Goal: Task Accomplishment & Management: Manage account settings

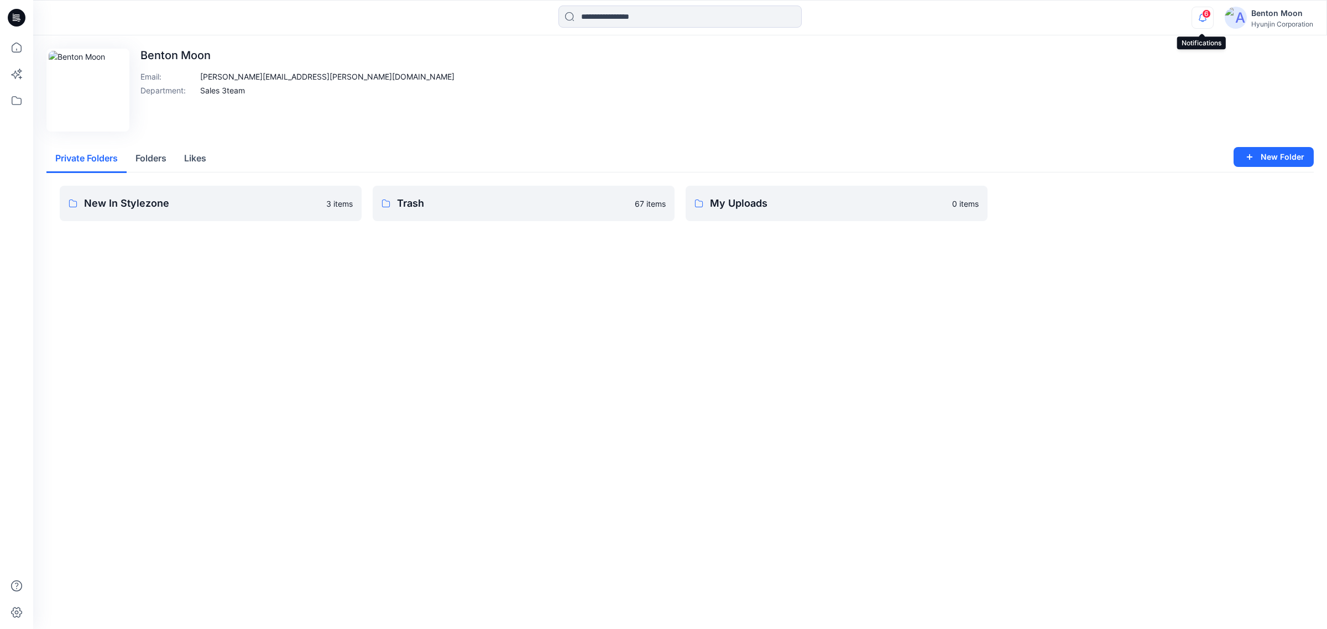
click at [1205, 18] on icon "button" at bounding box center [1202, 18] width 21 height 22
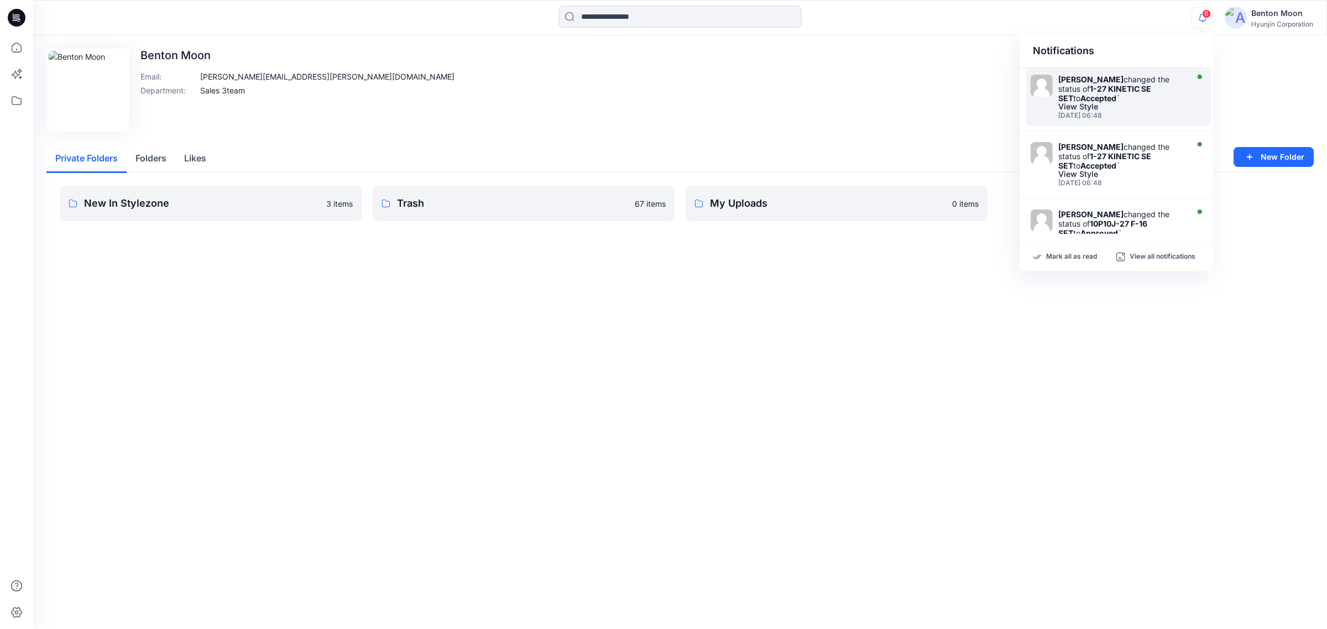
click at [1140, 86] on div "Ben Howie changed the status of 1-27 KINETIC SE SET to Accepted `" at bounding box center [1121, 89] width 127 height 28
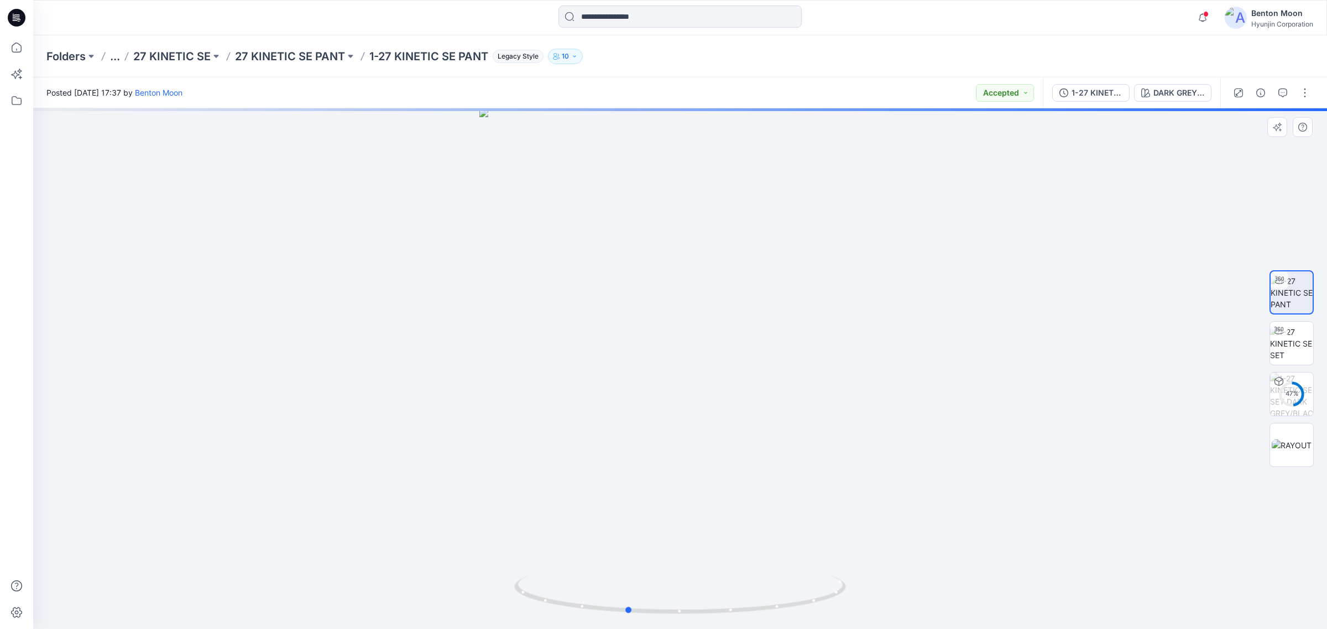
drag, startPoint x: 556, startPoint y: 492, endPoint x: 529, endPoint y: 489, distance: 27.2
click at [529, 489] on div at bounding box center [679, 368] width 1293 height 521
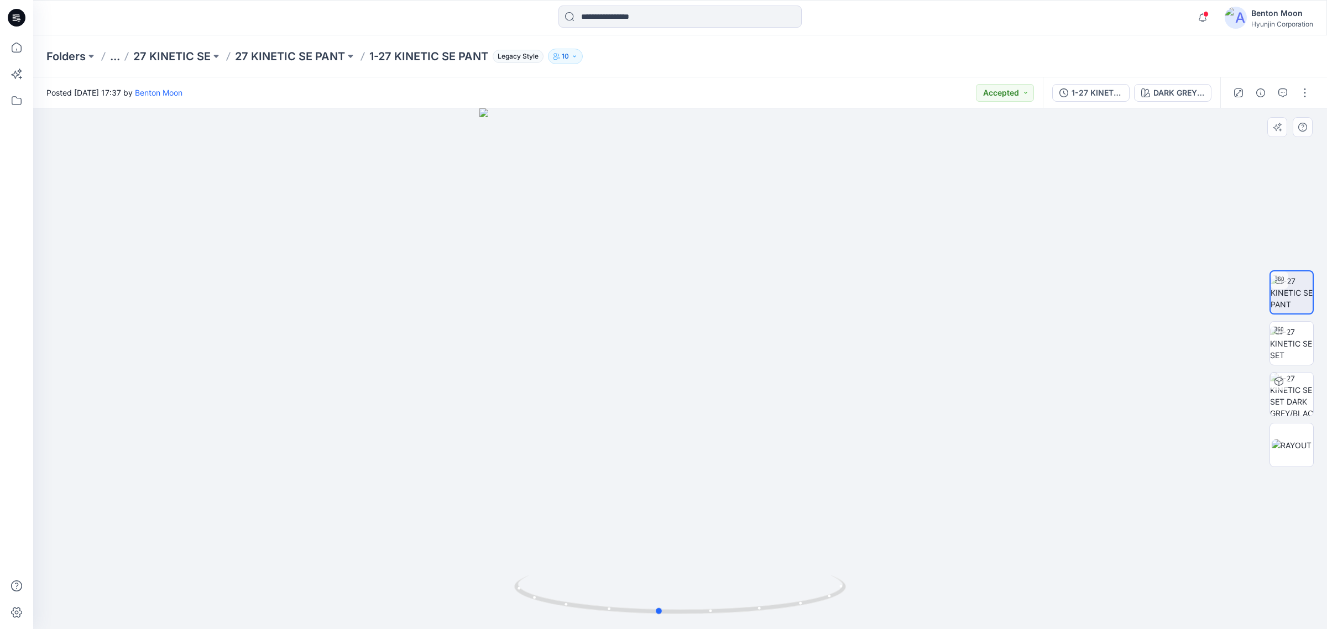
drag, startPoint x: 691, startPoint y: 338, endPoint x: 740, endPoint y: 330, distance: 48.8
click at [740, 330] on div at bounding box center [679, 368] width 1293 height 521
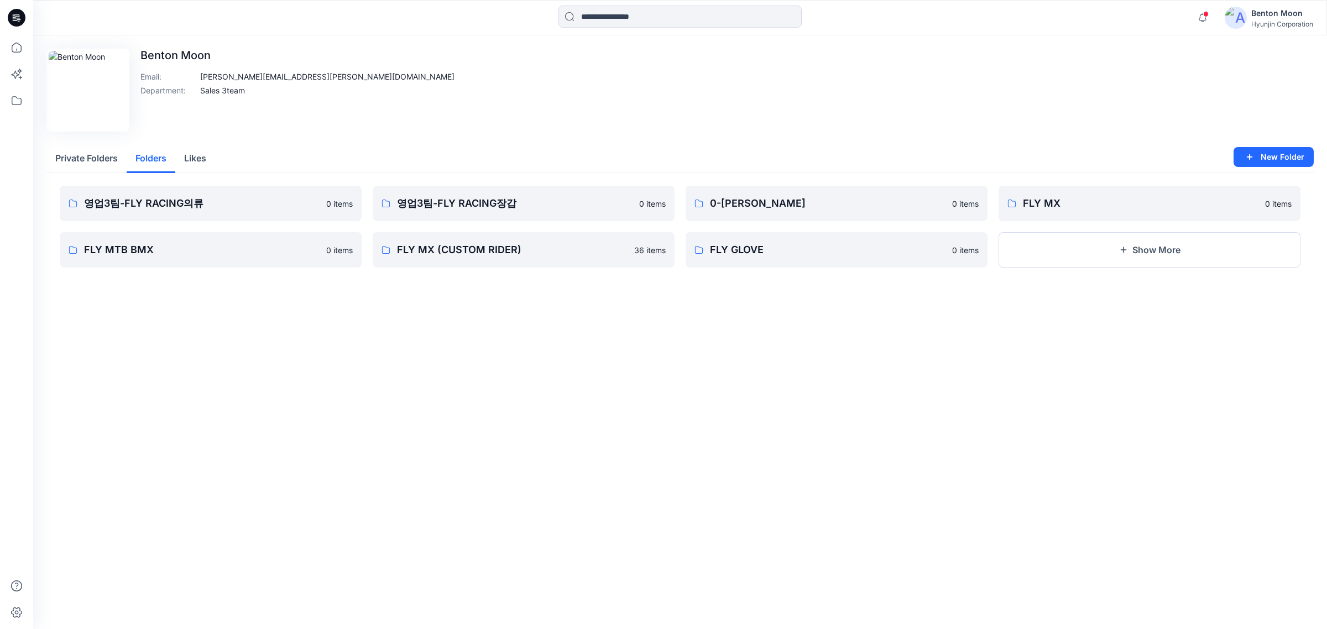
click at [158, 160] on button "Folders" at bounding box center [151, 159] width 49 height 28
click at [1050, 200] on p "FLY MX" at bounding box center [1148, 203] width 251 height 15
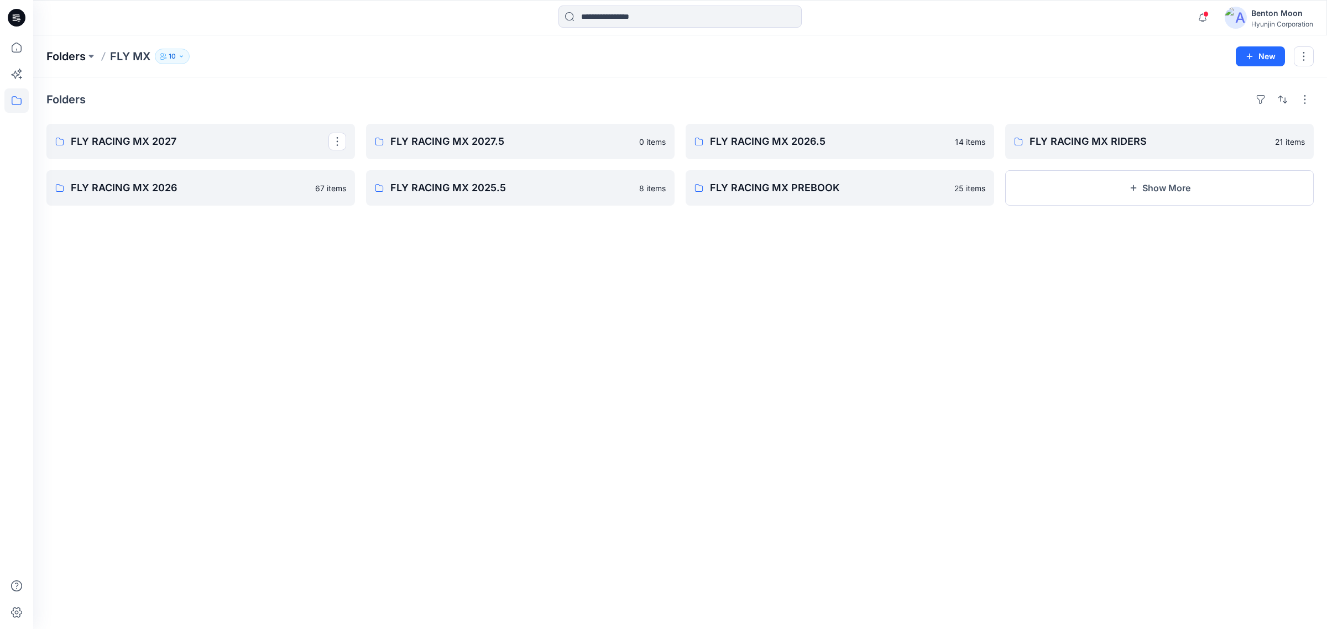
click at [72, 53] on p "Folders" at bounding box center [65, 56] width 39 height 15
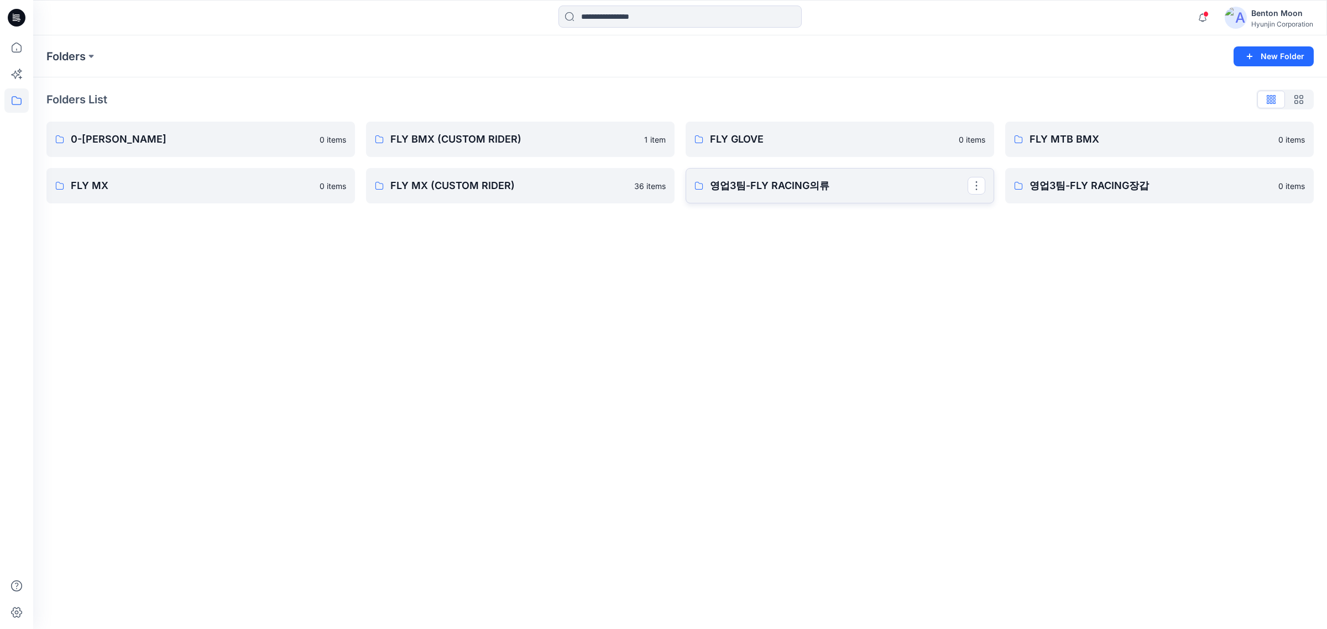
click at [790, 195] on link "영업3팀-FLY RACING의류" at bounding box center [839, 185] width 308 height 35
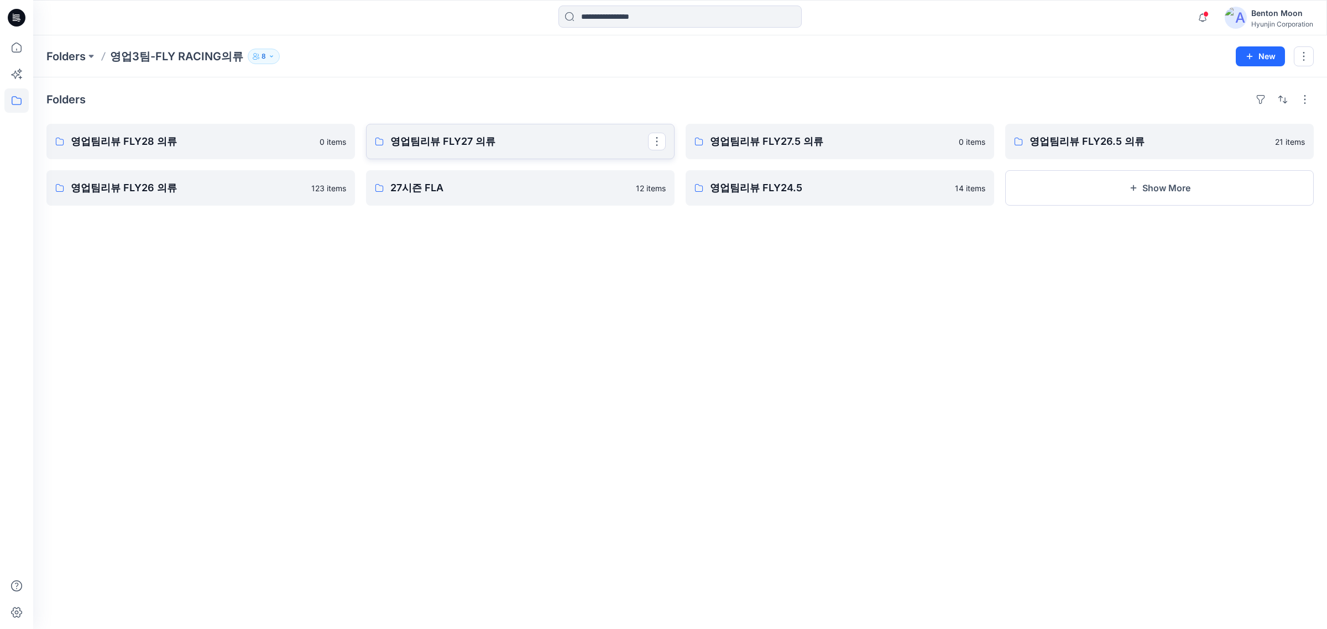
click at [572, 147] on p "영업팀리뷰 FLY27 의류" at bounding box center [519, 141] width 258 height 15
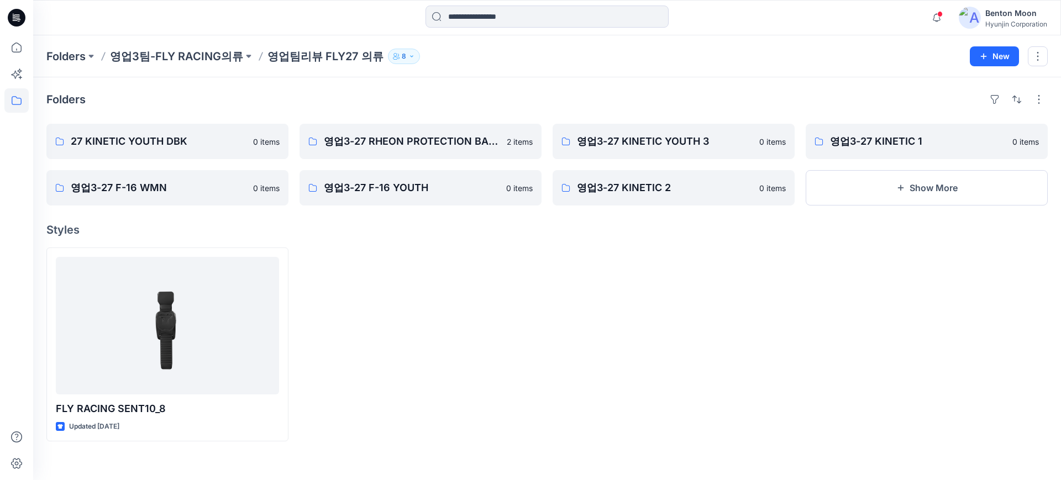
click at [623, 393] on div at bounding box center [674, 345] width 242 height 194
click at [889, 184] on button "Show More" at bounding box center [927, 187] width 242 height 35
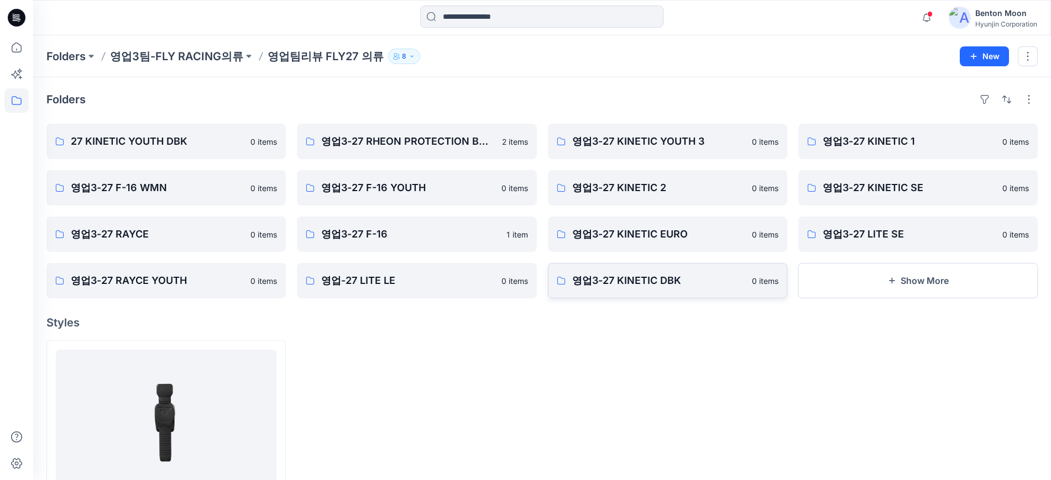
drag, startPoint x: 460, startPoint y: 348, endPoint x: 618, endPoint y: 290, distance: 168.6
click at [460, 348] on div at bounding box center [416, 436] width 239 height 193
click at [961, 184] on p "영업3-27 KINETIC SE" at bounding box center [916, 187] width 188 height 15
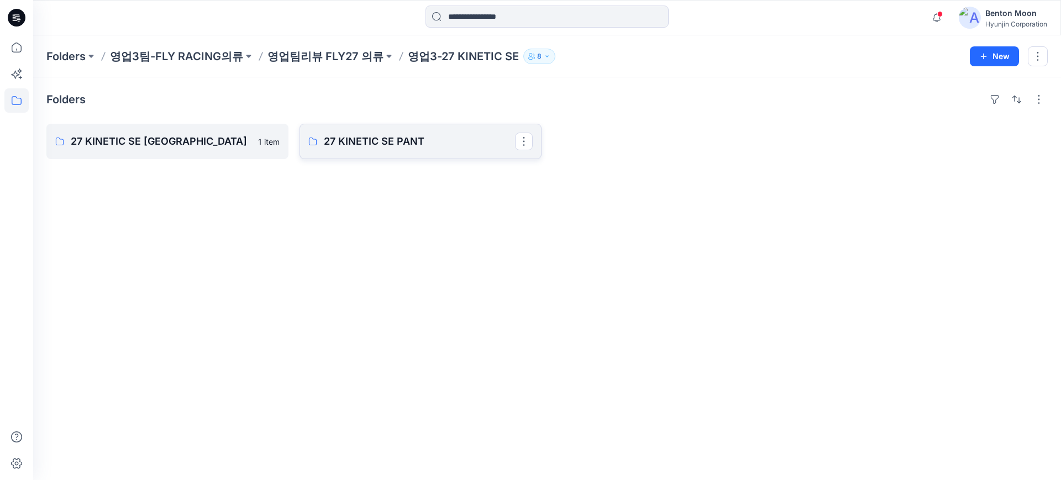
click at [359, 146] on p "27 KINETIC SE PANT" at bounding box center [419, 141] width 191 height 15
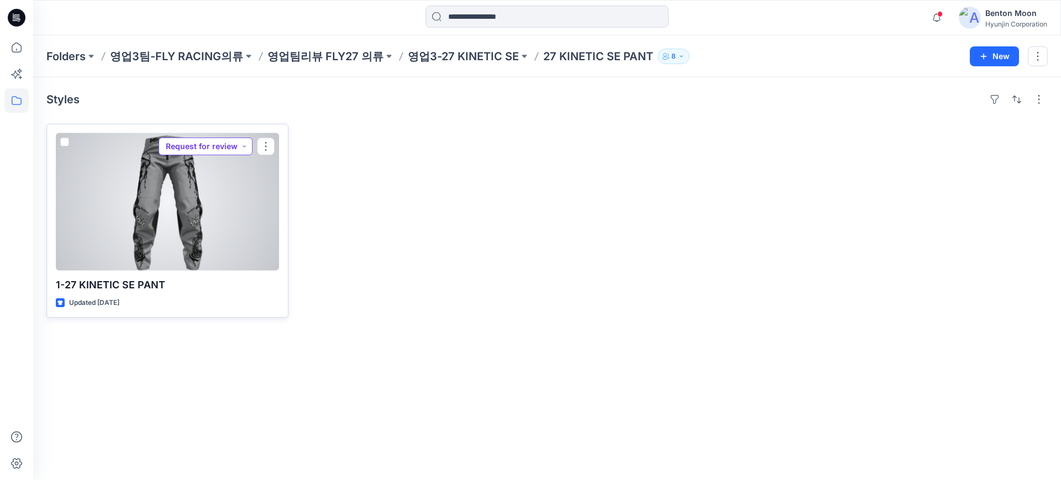
click at [219, 150] on button "Request for review" at bounding box center [206, 147] width 94 height 18
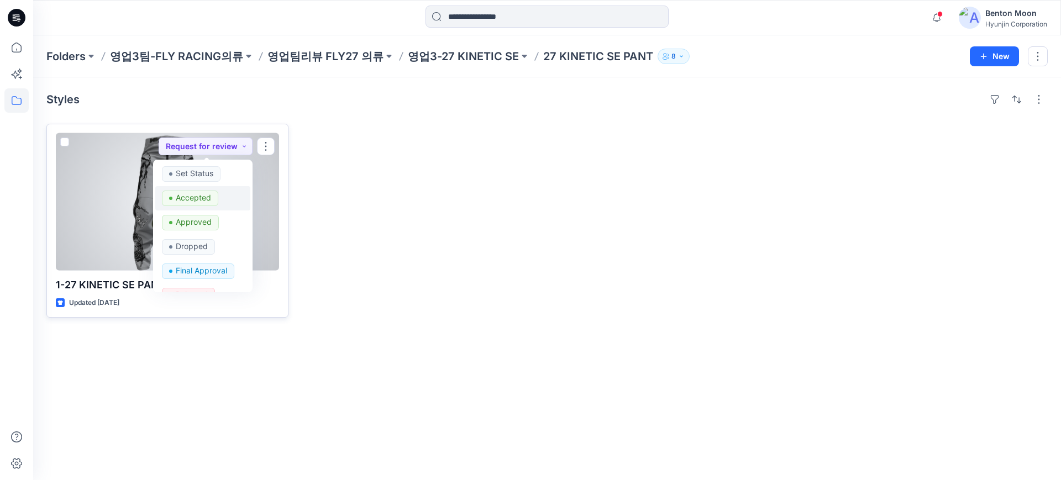
click at [203, 204] on p "Accepted" at bounding box center [193, 198] width 35 height 14
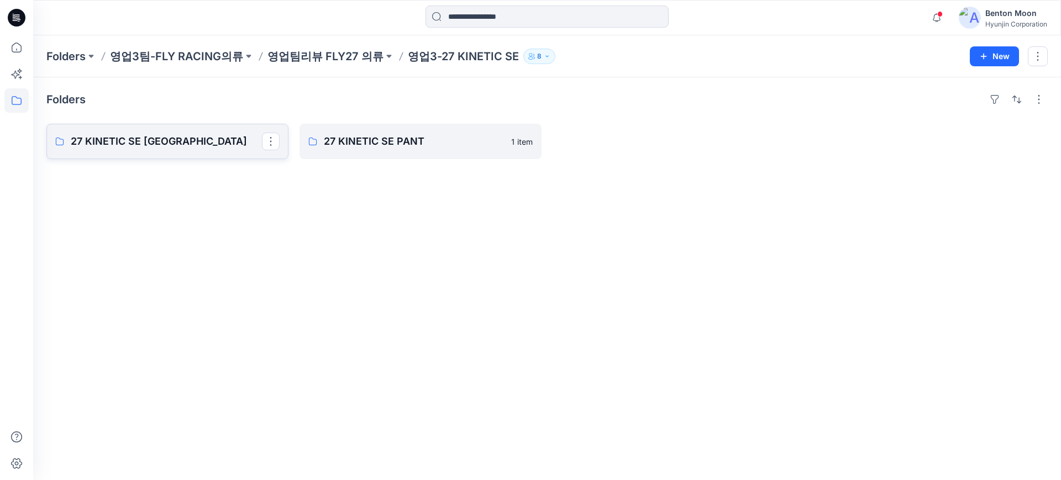
click at [166, 130] on link "27 KINETIC SE [GEOGRAPHIC_DATA]" at bounding box center [167, 141] width 242 height 35
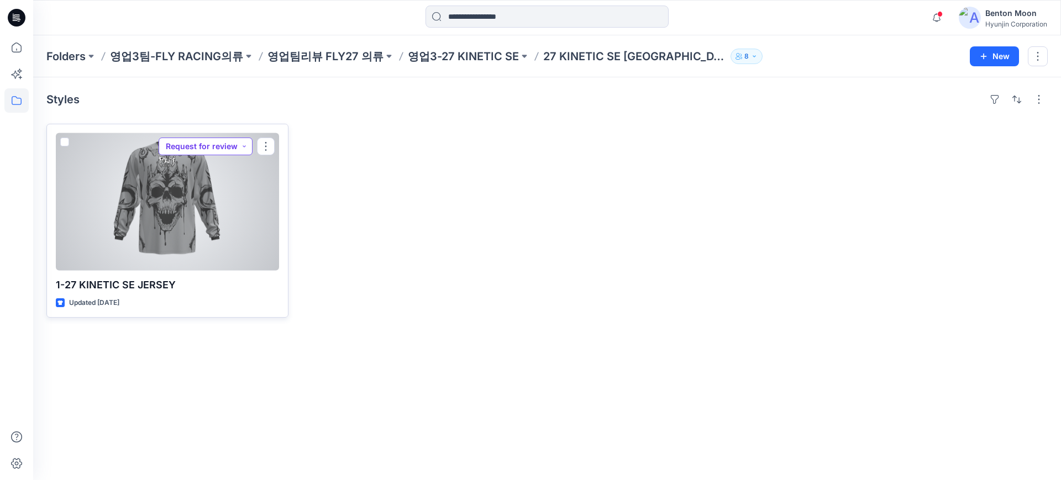
click at [206, 140] on button "Request for review" at bounding box center [206, 147] width 94 height 18
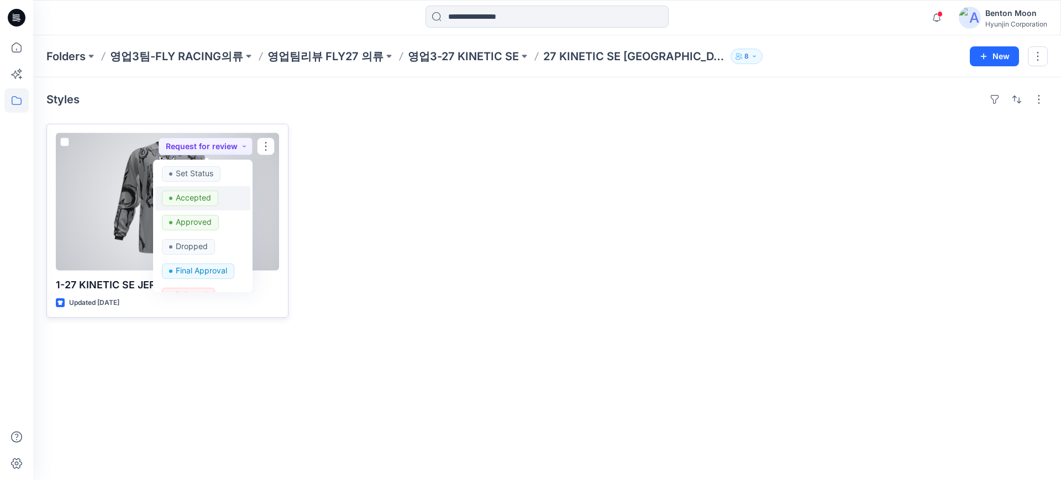
click at [200, 200] on p "Accepted" at bounding box center [193, 198] width 35 height 14
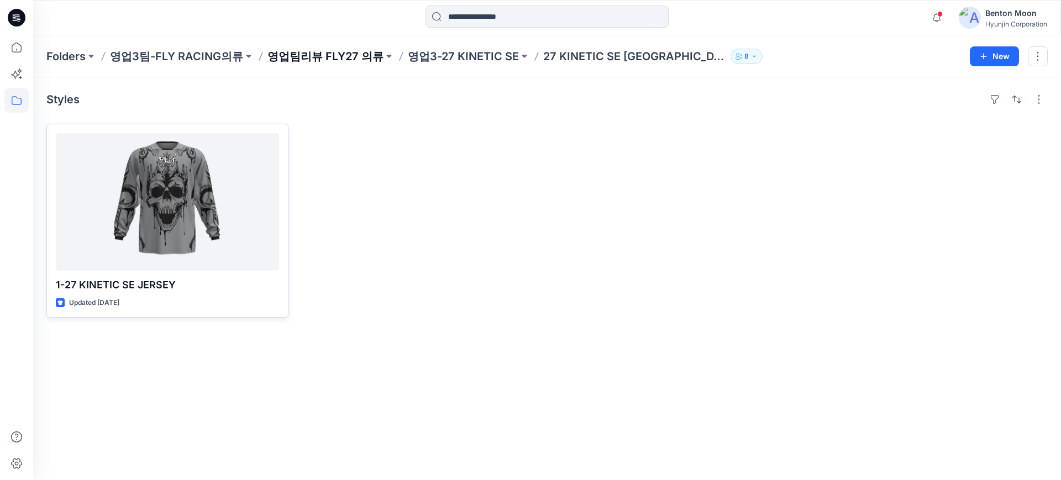
click at [321, 57] on p "영업팀리뷰 FLY27 의류" at bounding box center [326, 56] width 116 height 15
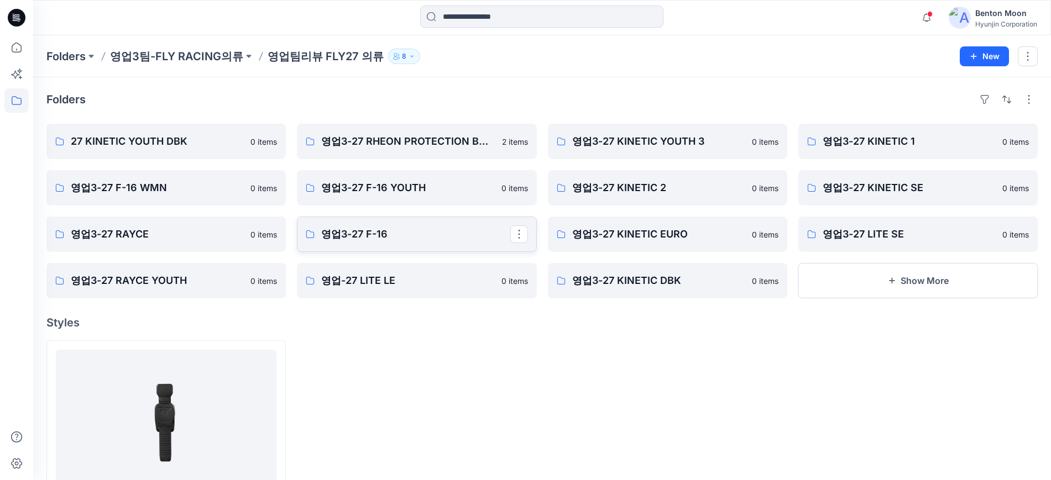
click at [402, 243] on link "영업3-27 F-16" at bounding box center [416, 234] width 239 height 35
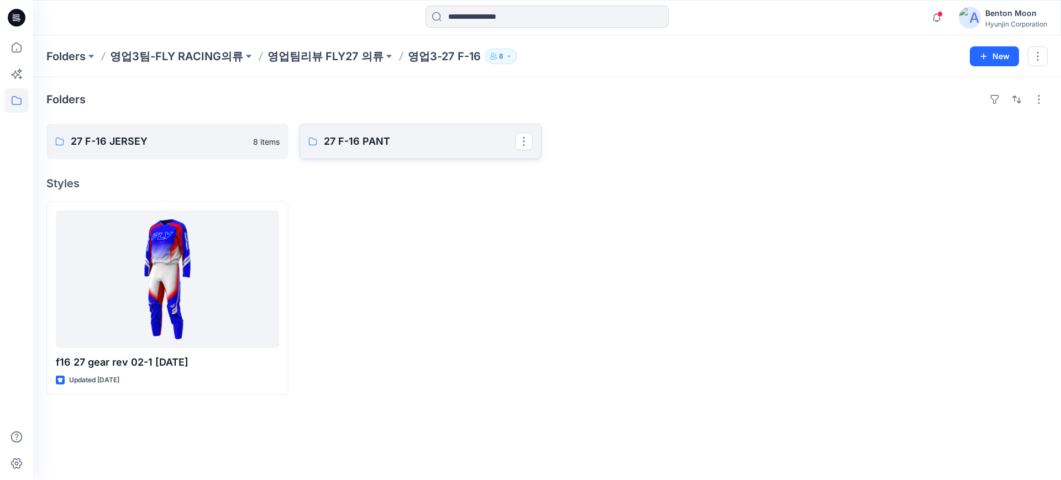
click at [391, 139] on p "27 F-16 PANT" at bounding box center [419, 141] width 191 height 15
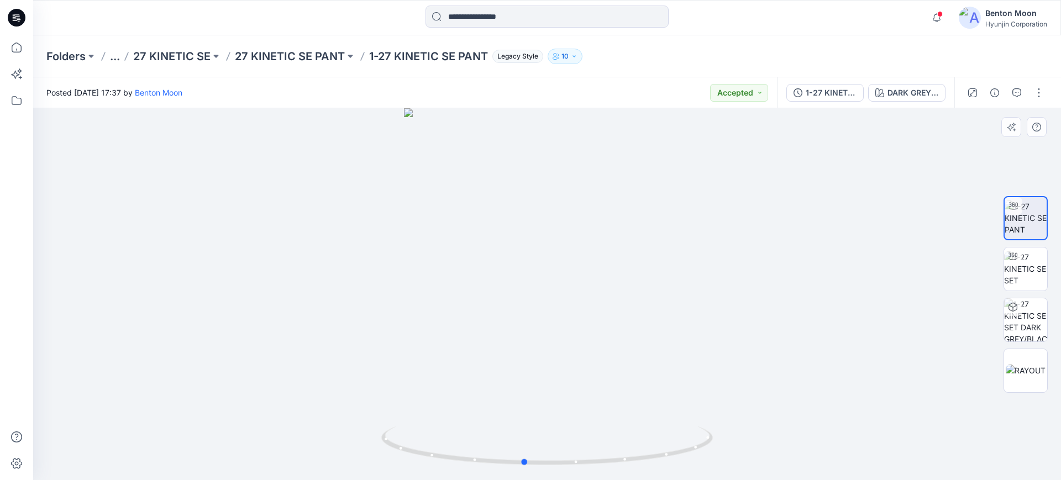
drag, startPoint x: 667, startPoint y: 201, endPoint x: 660, endPoint y: 195, distance: 9.8
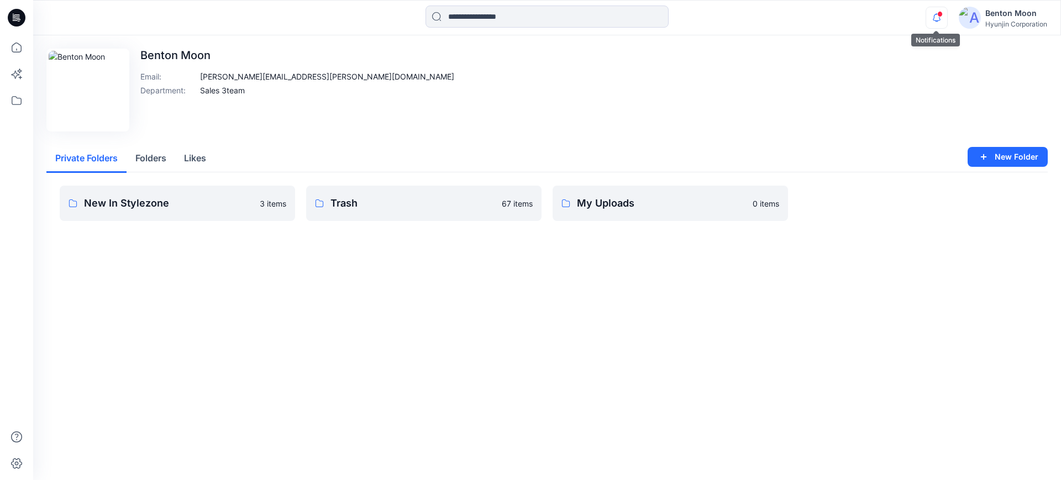
click at [932, 20] on icon "button" at bounding box center [936, 18] width 21 height 22
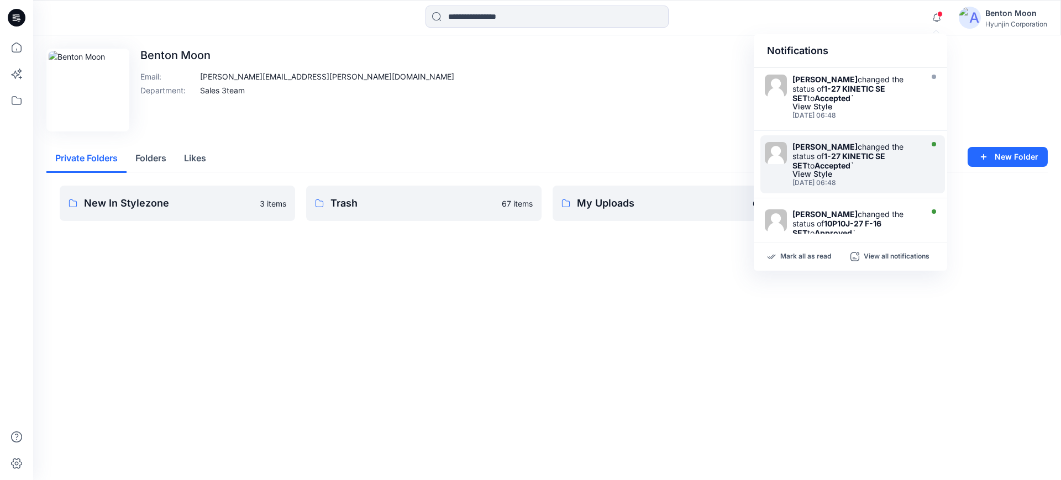
click at [857, 160] on strong "1-27 KINETIC SE SET" at bounding box center [839, 160] width 93 height 19
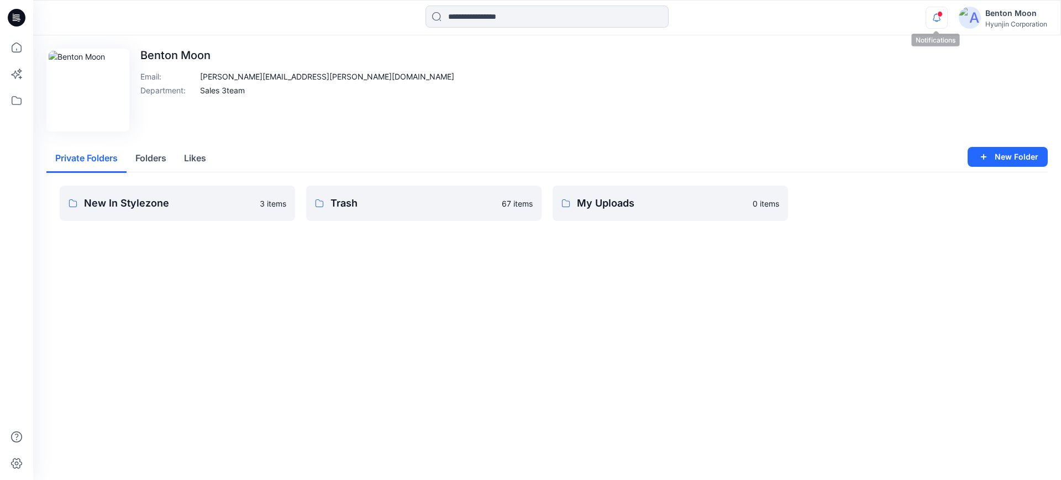
click at [946, 17] on icon "button" at bounding box center [936, 18] width 21 height 22
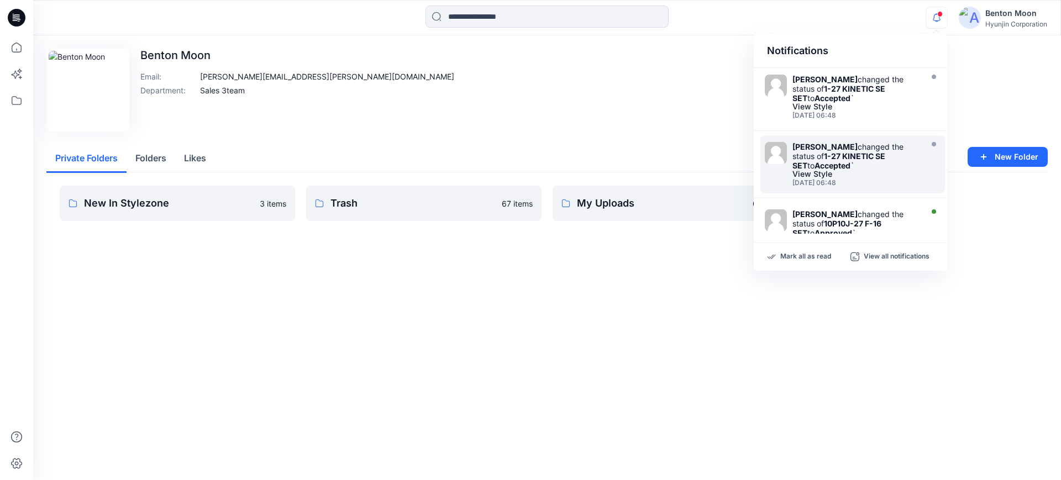
scroll to position [69, 0]
click at [878, 170] on div "View Style" at bounding box center [856, 173] width 127 height 8
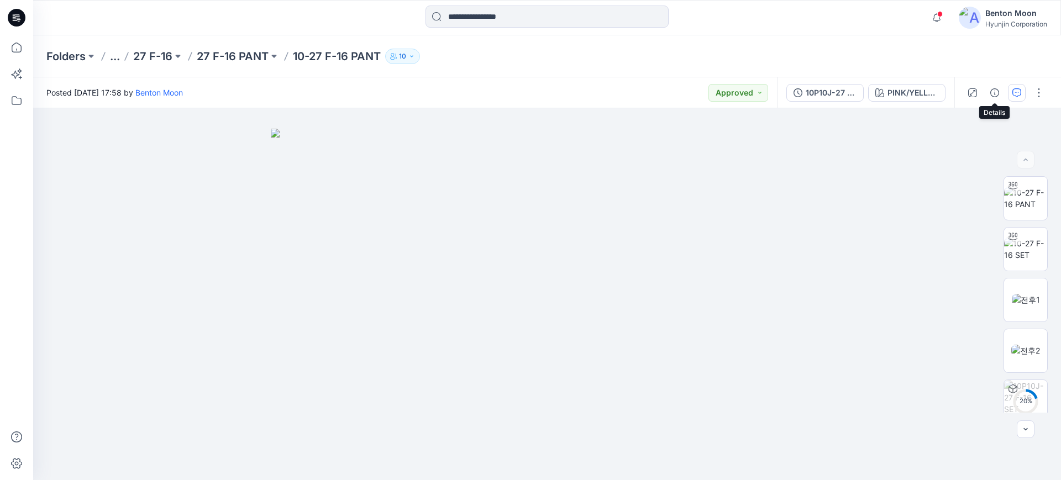
click at [1011, 93] on button "button" at bounding box center [1017, 93] width 18 height 18
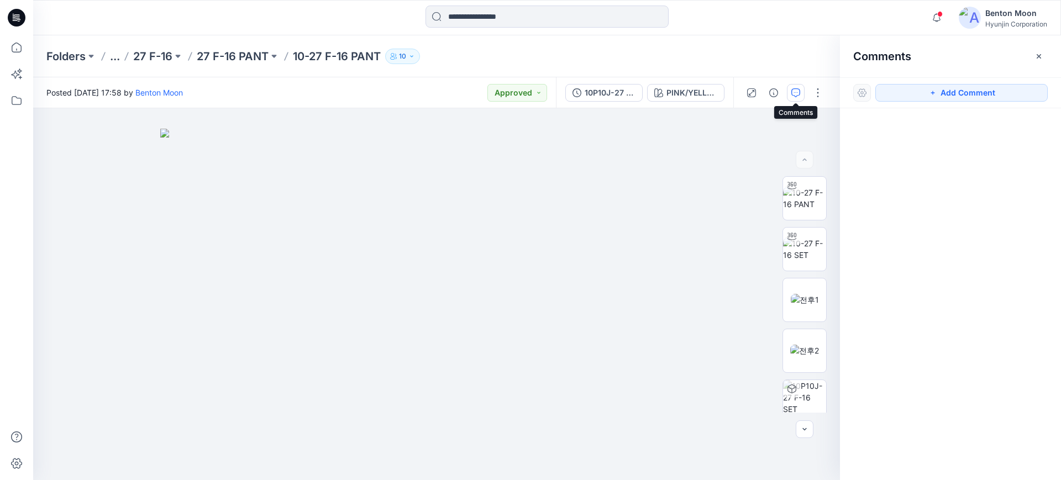
click at [803, 93] on button "button" at bounding box center [796, 93] width 18 height 18
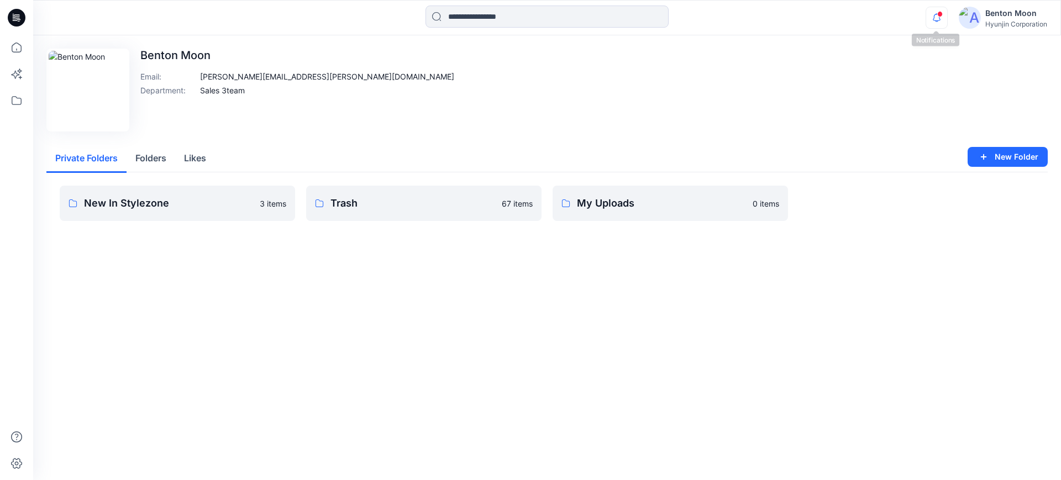
click at [933, 14] on icon "button" at bounding box center [936, 18] width 21 height 22
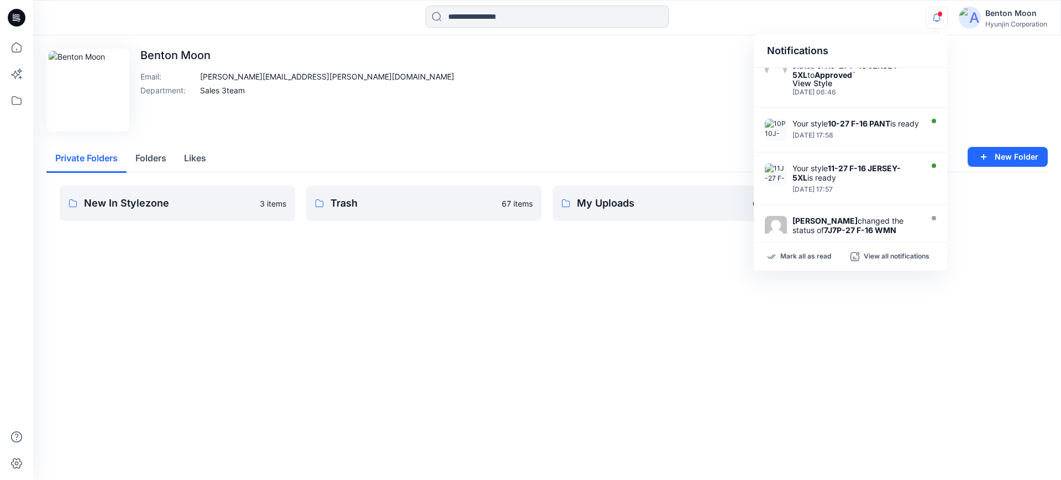
scroll to position [172, 0]
